Goal: Check status: Check status

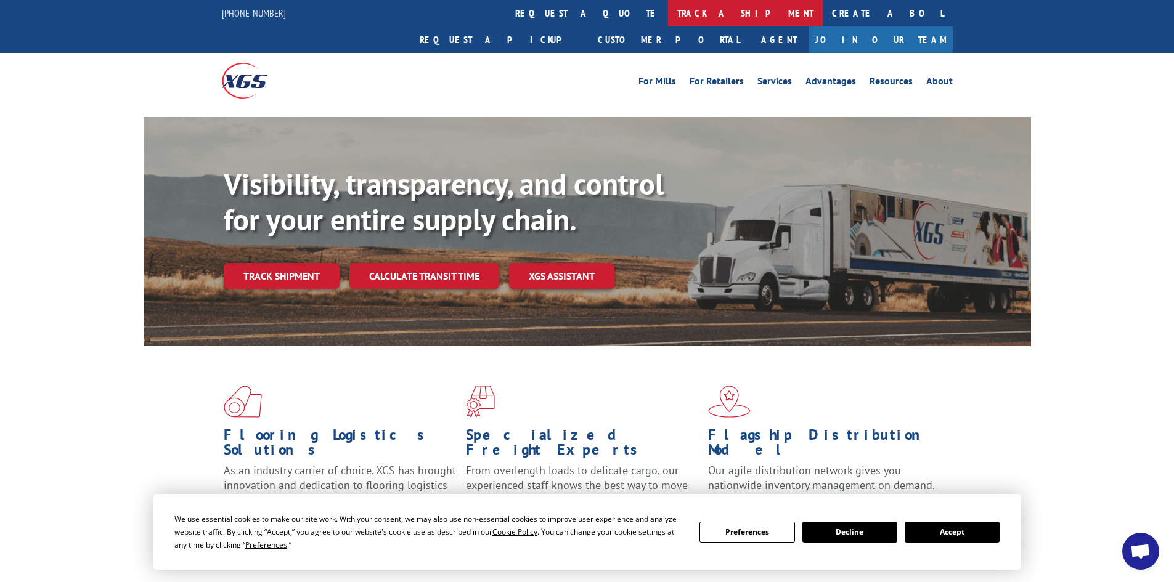
scroll to position [1125, 0]
click at [668, 14] on link "track a shipment" at bounding box center [745, 13] width 155 height 27
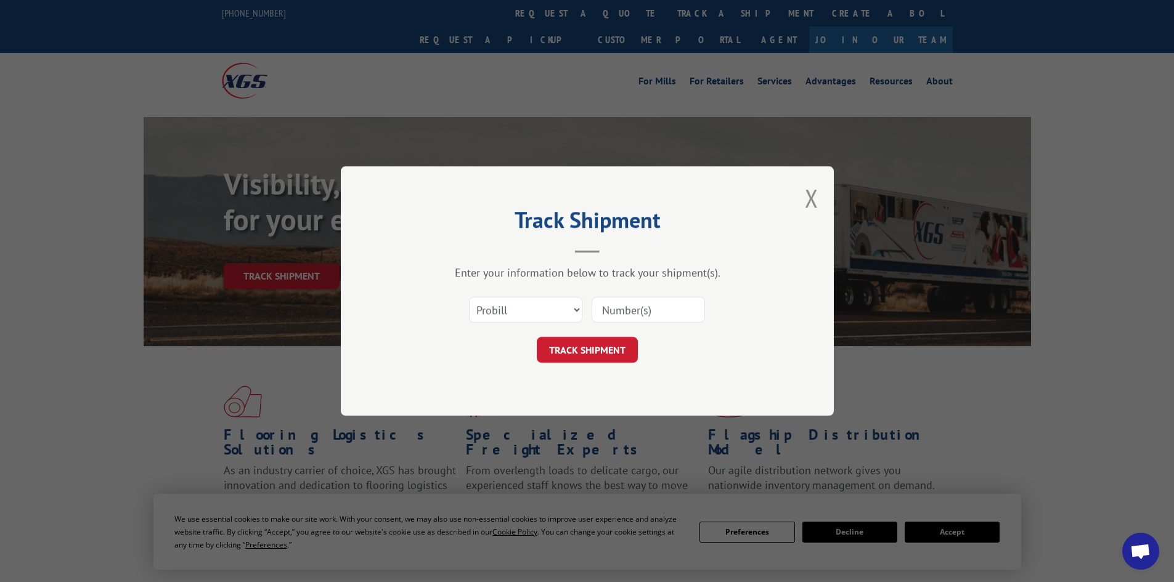
scroll to position [0, 0]
click at [524, 311] on select "Select category... Probill BOL PO" at bounding box center [525, 310] width 113 height 26
select select "bol"
click at [469, 297] on select "Select category... Probill BOL PO" at bounding box center [525, 310] width 113 height 26
click at [610, 302] on input at bounding box center [648, 310] width 113 height 26
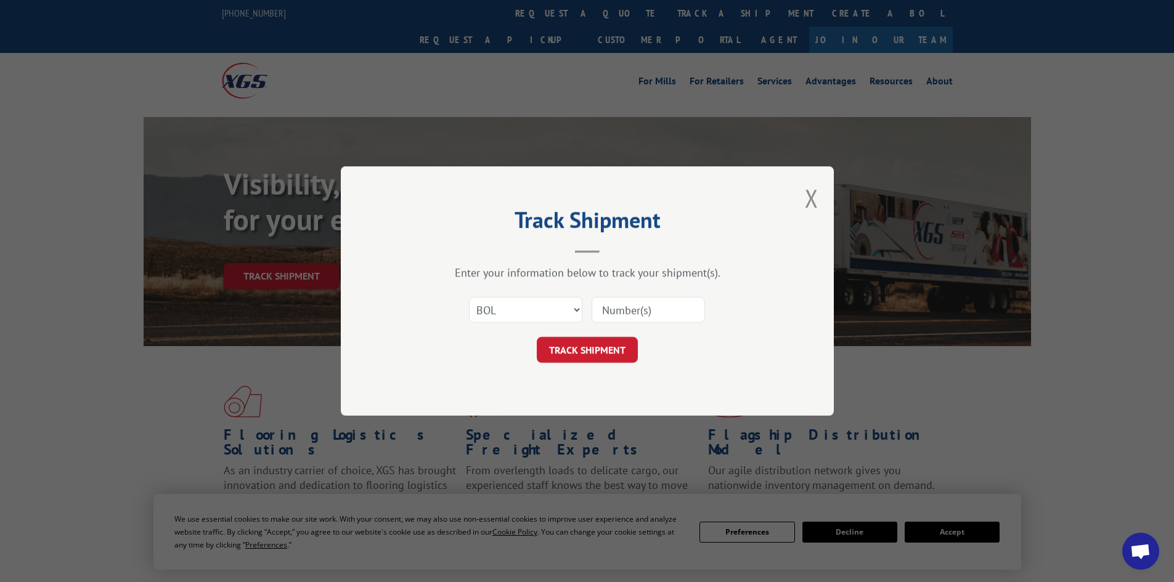
paste input "2562918"
type input "2562918"
click at [585, 341] on button "TRACK SHIPMENT" at bounding box center [587, 350] width 101 height 26
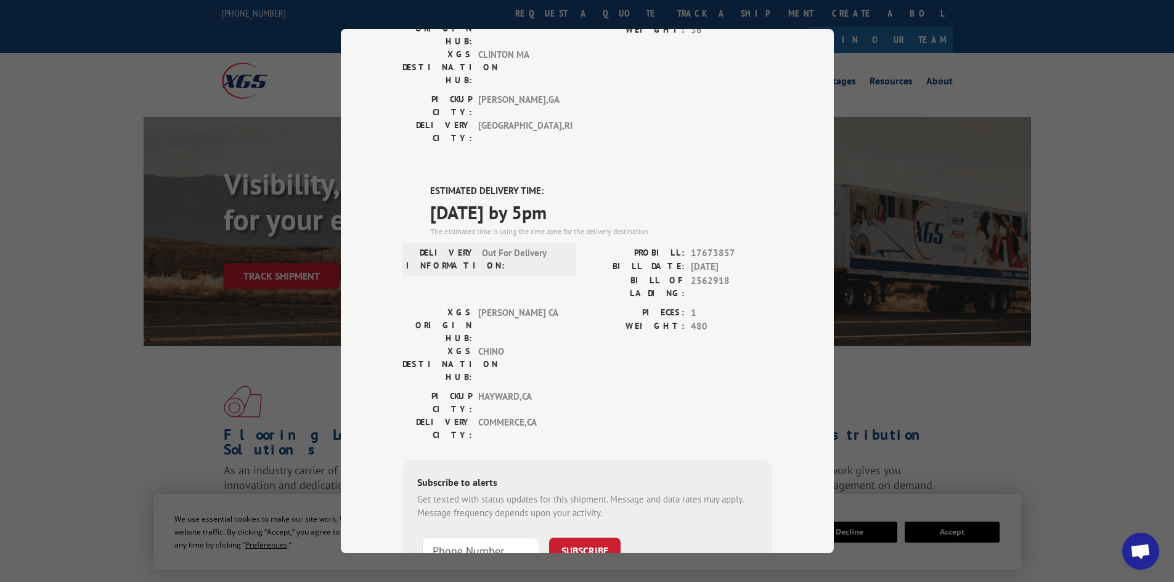
scroll to position [170, 0]
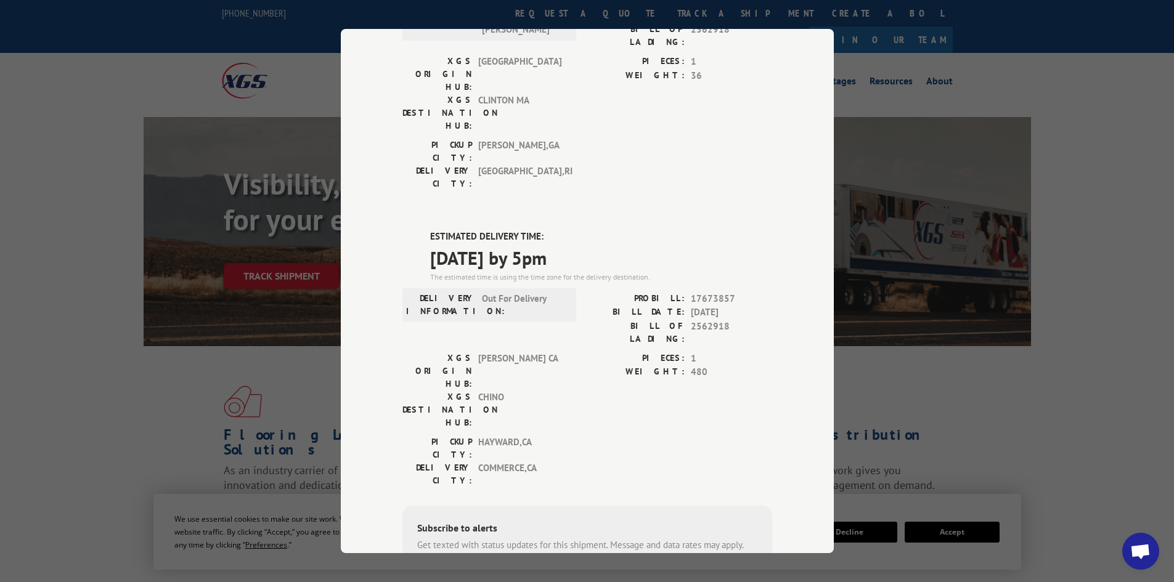
drag, startPoint x: 451, startPoint y: 197, endPoint x: 605, endPoint y: 194, distance: 154.7
click at [605, 230] on div "ESTIMATED DELIVERY TIME: [DATE] by 5pm The estimated time is using the time zon…" at bounding box center [587, 451] width 370 height 443
click at [584, 244] on span "[DATE] by 5pm" at bounding box center [601, 258] width 342 height 28
click at [373, 170] on div "Track Shipment DELIVERED DELIVERY INFORMATION: [DATE] 10:00 am [PERSON_NAME]: 1…" at bounding box center [587, 291] width 493 height 524
drag, startPoint x: 396, startPoint y: 165, endPoint x: 596, endPoint y: 184, distance: 200.6
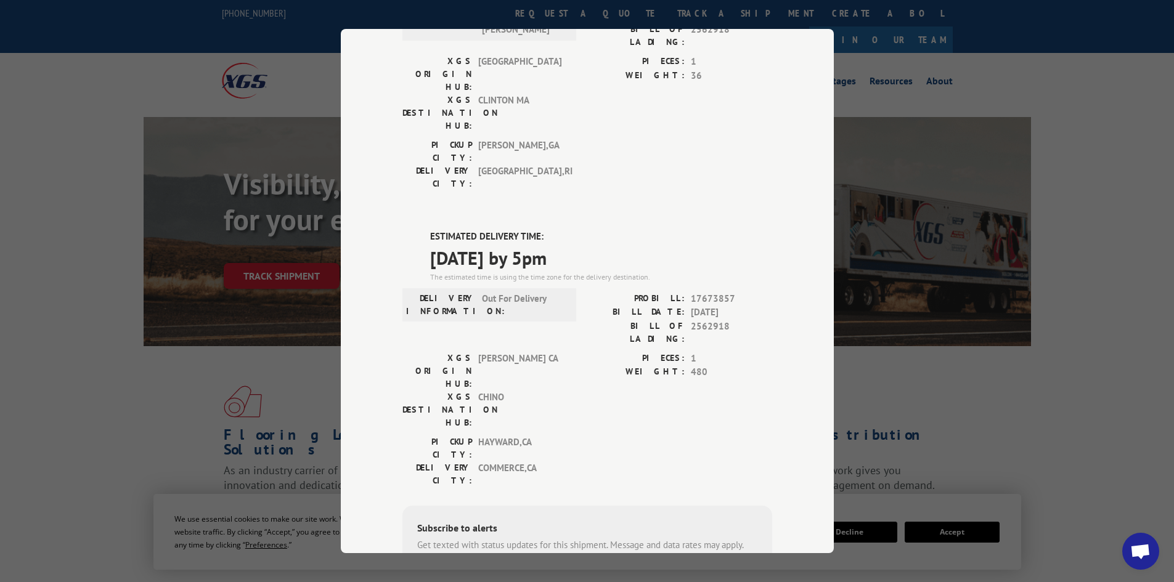
click at [596, 184] on div "Track Shipment DELIVERED DELIVERY INFORMATION: [DATE] 10:00 am [PERSON_NAME]: 1…" at bounding box center [587, 291] width 493 height 524
click at [606, 244] on span "[DATE] by 5pm" at bounding box center [601, 258] width 342 height 28
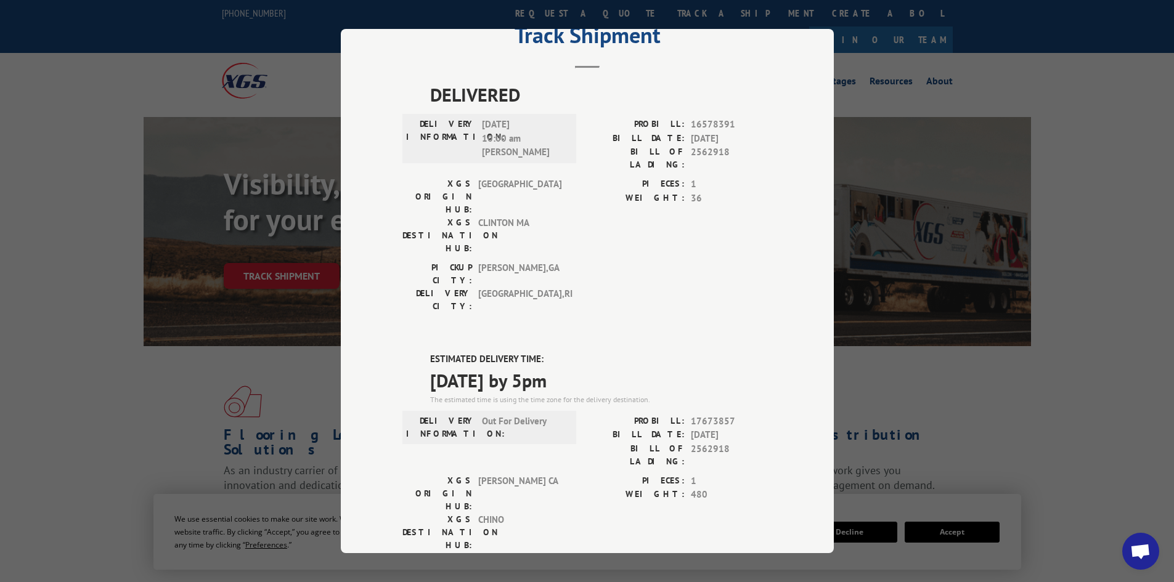
scroll to position [0, 0]
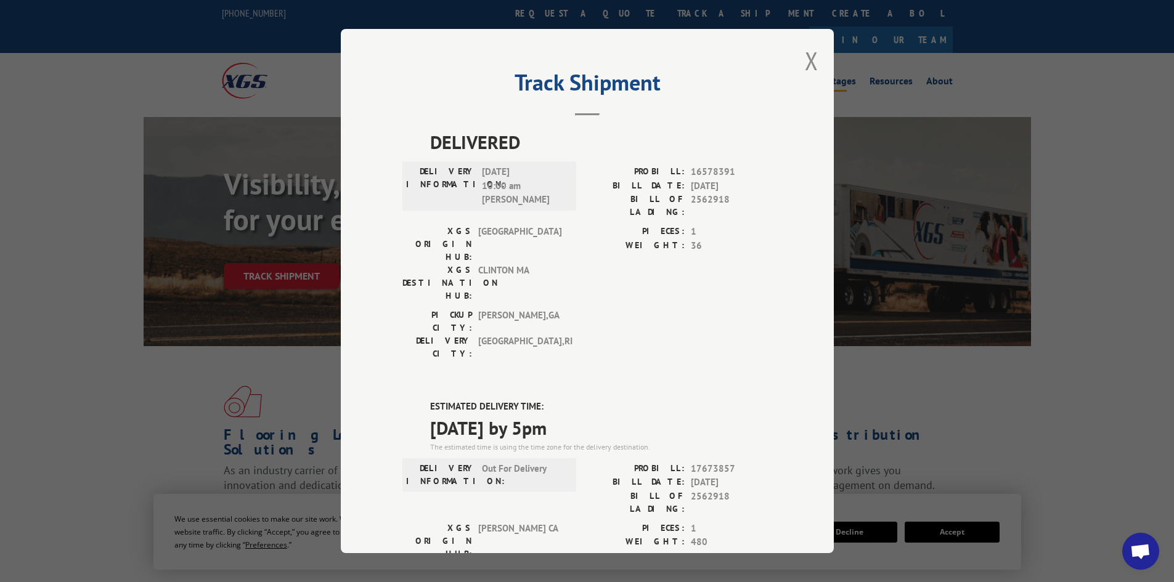
click at [806, 57] on button "Close modal" at bounding box center [812, 60] width 14 height 33
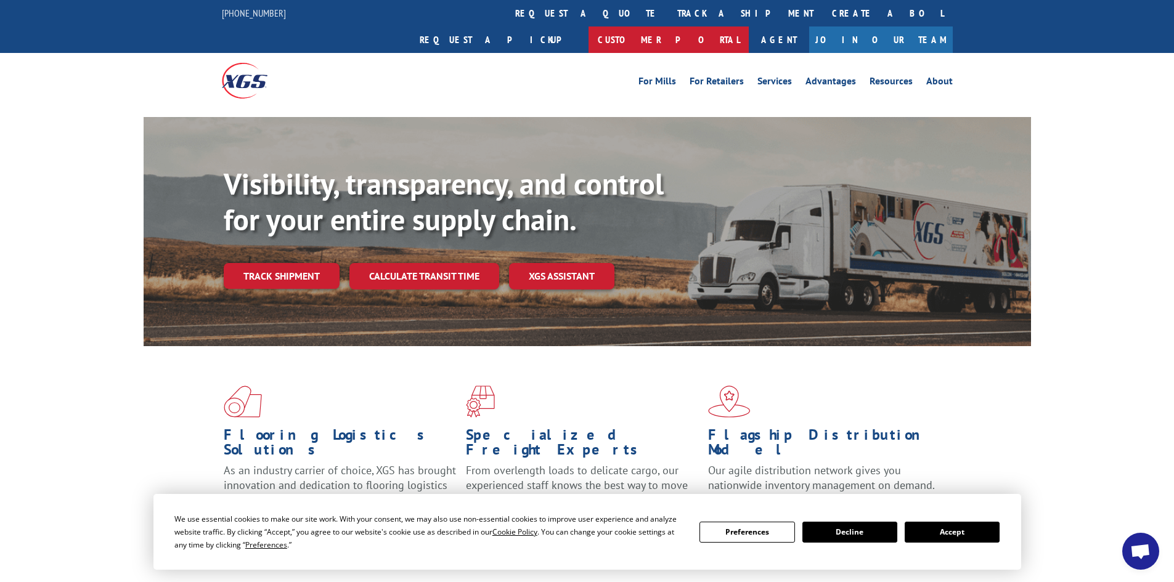
click at [749, 27] on link "Customer Portal" at bounding box center [669, 40] width 160 height 27
